Goal: Information Seeking & Learning: Check status

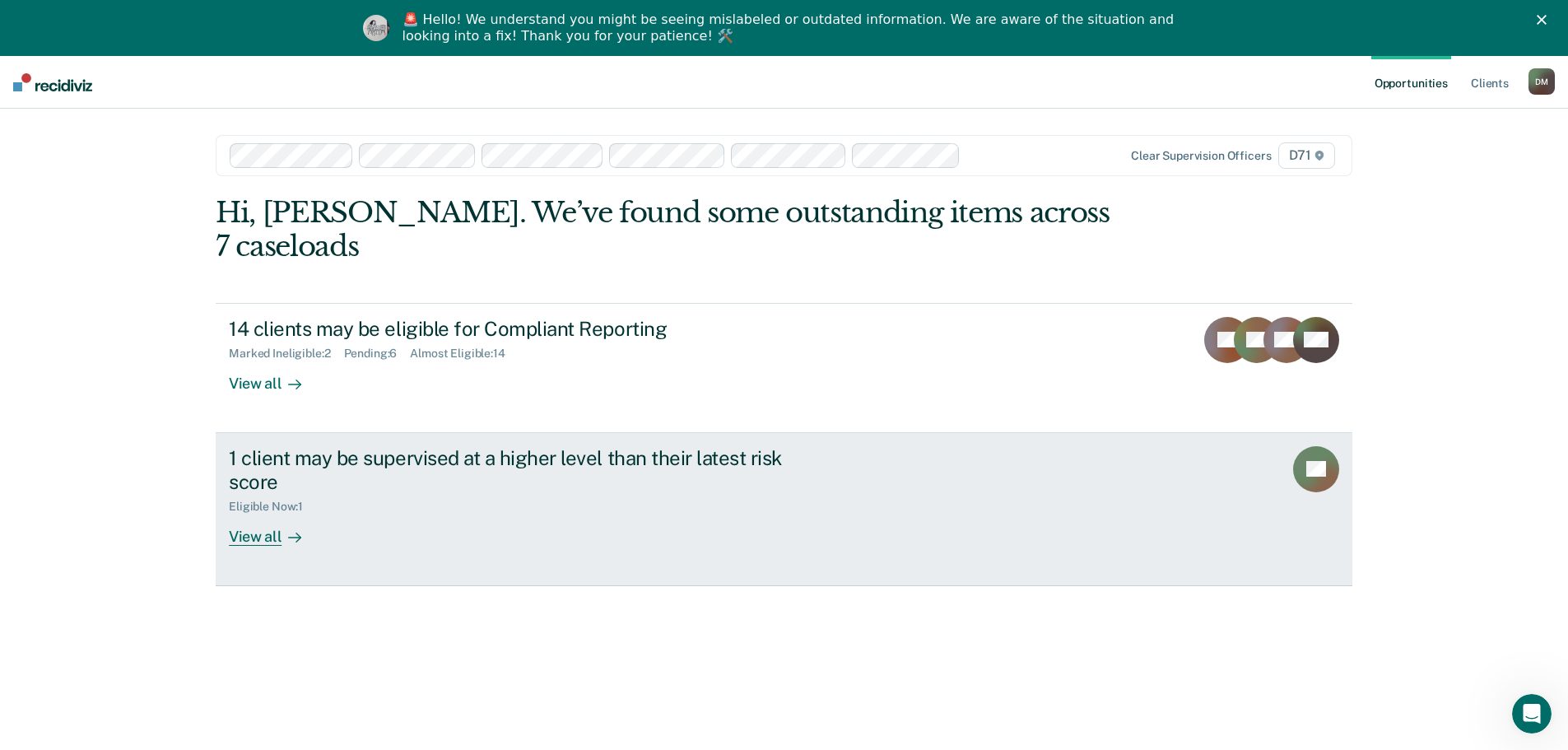
click at [468, 447] on div "1 client may be supervised at a higher level than their latest risk score" at bounding box center [517, 470] width 578 height 48
